Goal: Task Accomplishment & Management: Use online tool/utility

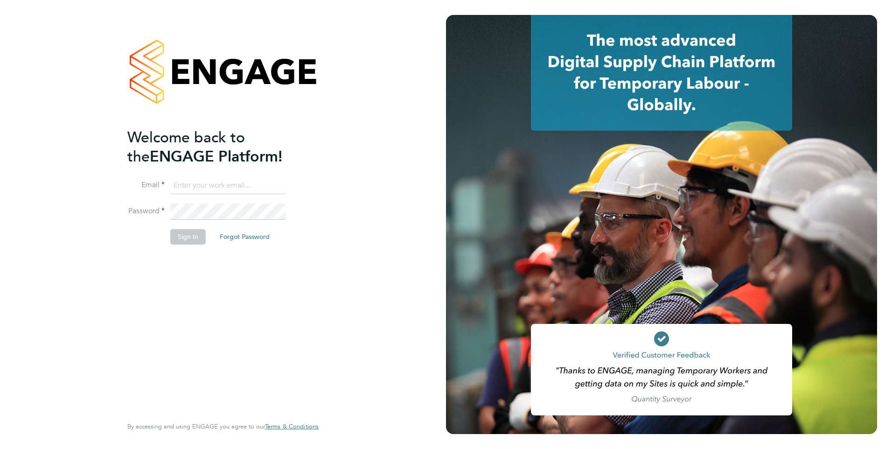
type input "[EMAIL_ADDRESS][DOMAIN_NAME]"
click at [185, 232] on button "Sign In" at bounding box center [187, 236] width 35 height 15
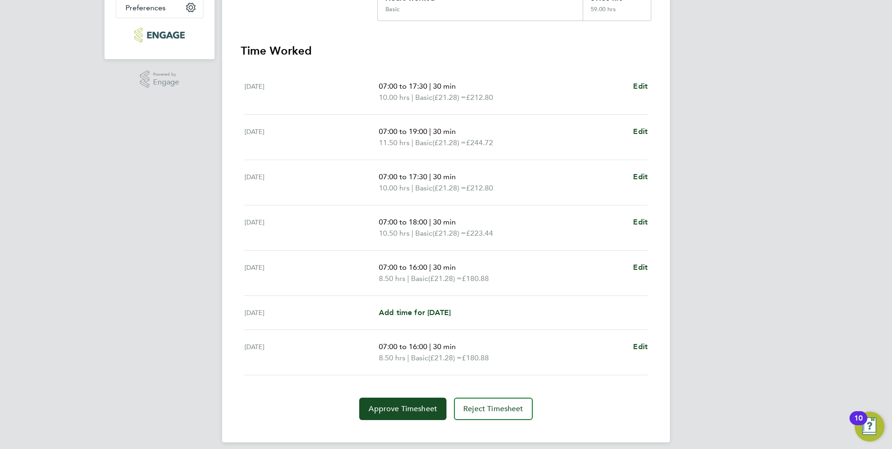
scroll to position [244, 0]
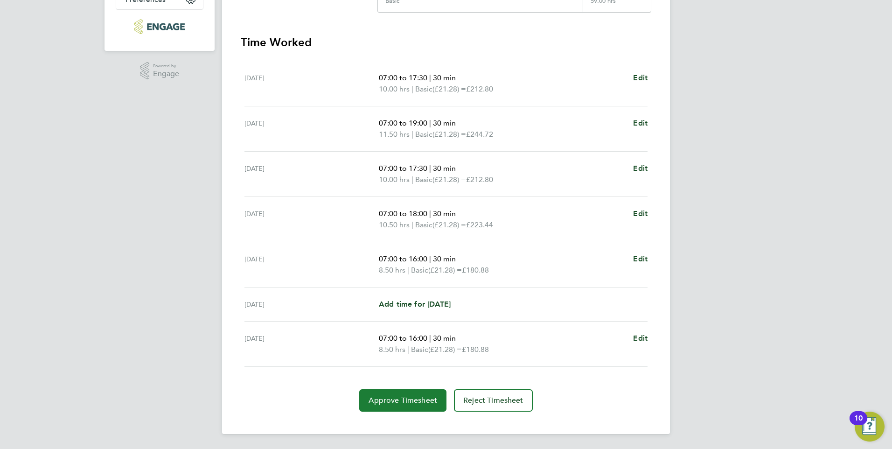
click at [416, 401] on span "Approve Timesheet" at bounding box center [402, 399] width 69 height 9
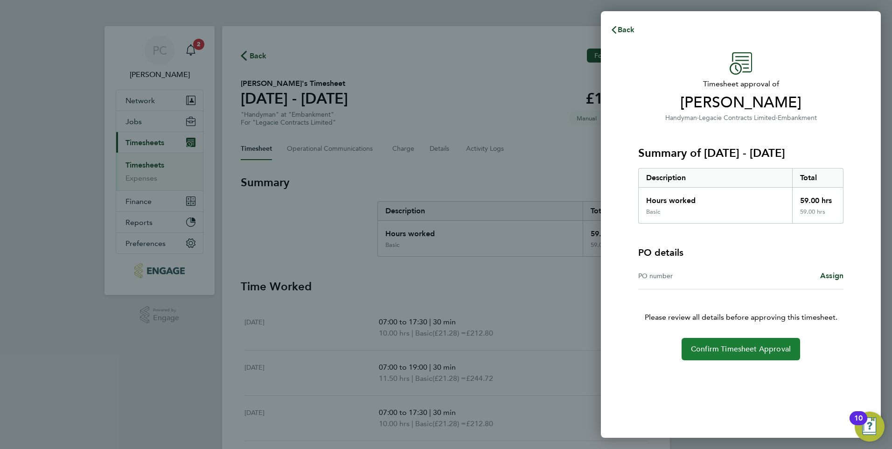
click at [731, 344] on span "Confirm Timesheet Approval" at bounding box center [741, 348] width 100 height 9
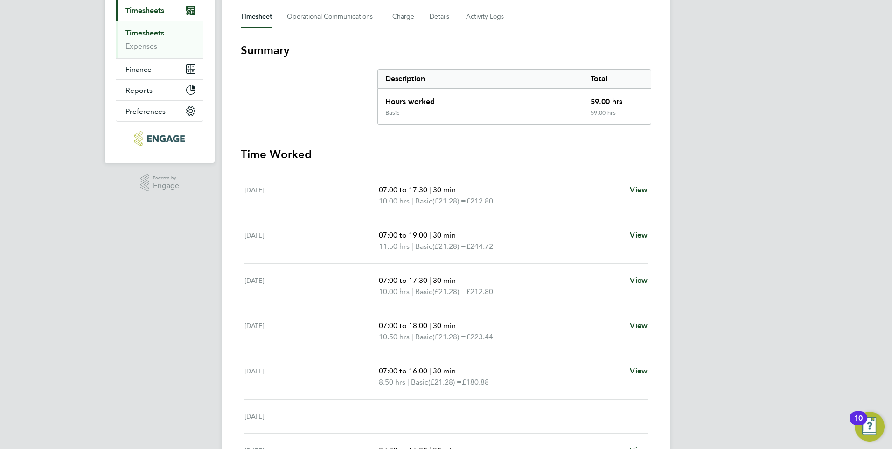
scroll to position [13, 0]
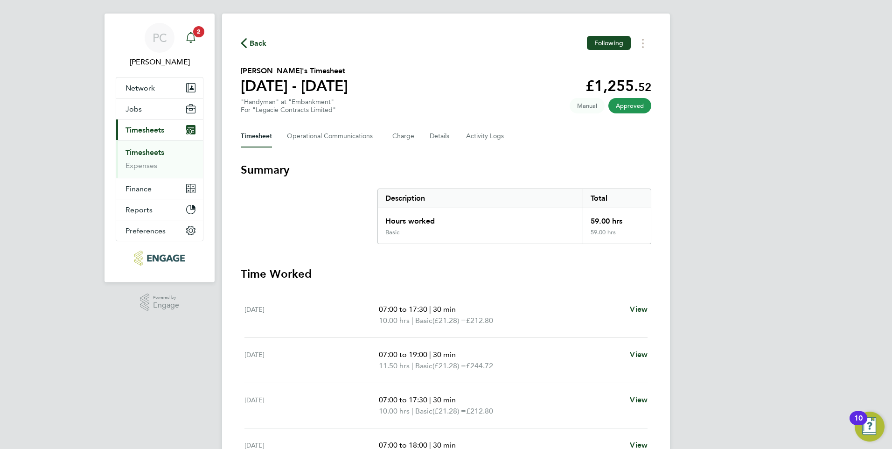
click at [192, 36] on icon "Main navigation" at bounding box center [190, 37] width 11 height 11
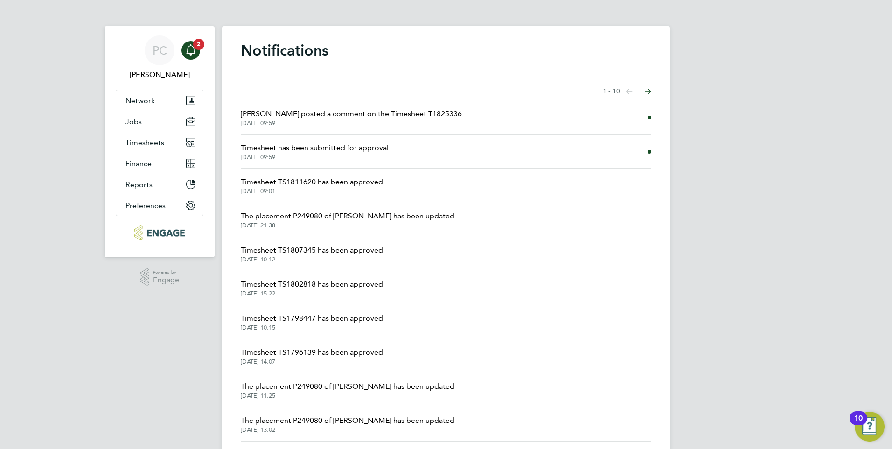
click at [607, 115] on li "[PERSON_NAME] posted a comment on the Timesheet T1825336 [DATE] 09:59" at bounding box center [446, 118] width 410 height 34
